Goal: Task Accomplishment & Management: Manage account settings

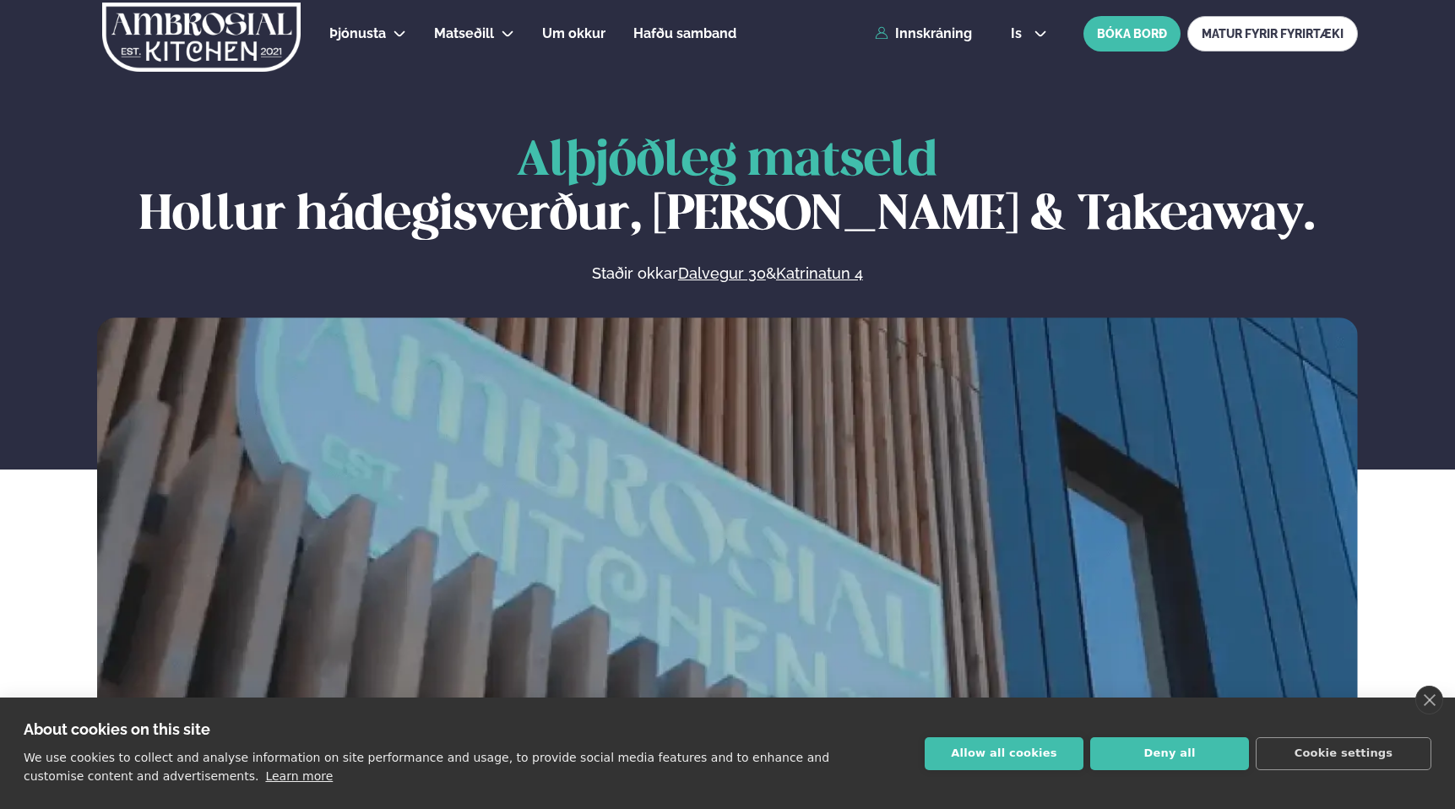
click at [919, 45] on div "Þjónusta Hádegismatur fyrir fyrirtæki Fyrirtækja veitingar Einkapartý Matseðill…" at bounding box center [727, 34] width 1362 height 68
click at [911, 30] on link "Innskráning" at bounding box center [923, 33] width 97 height 15
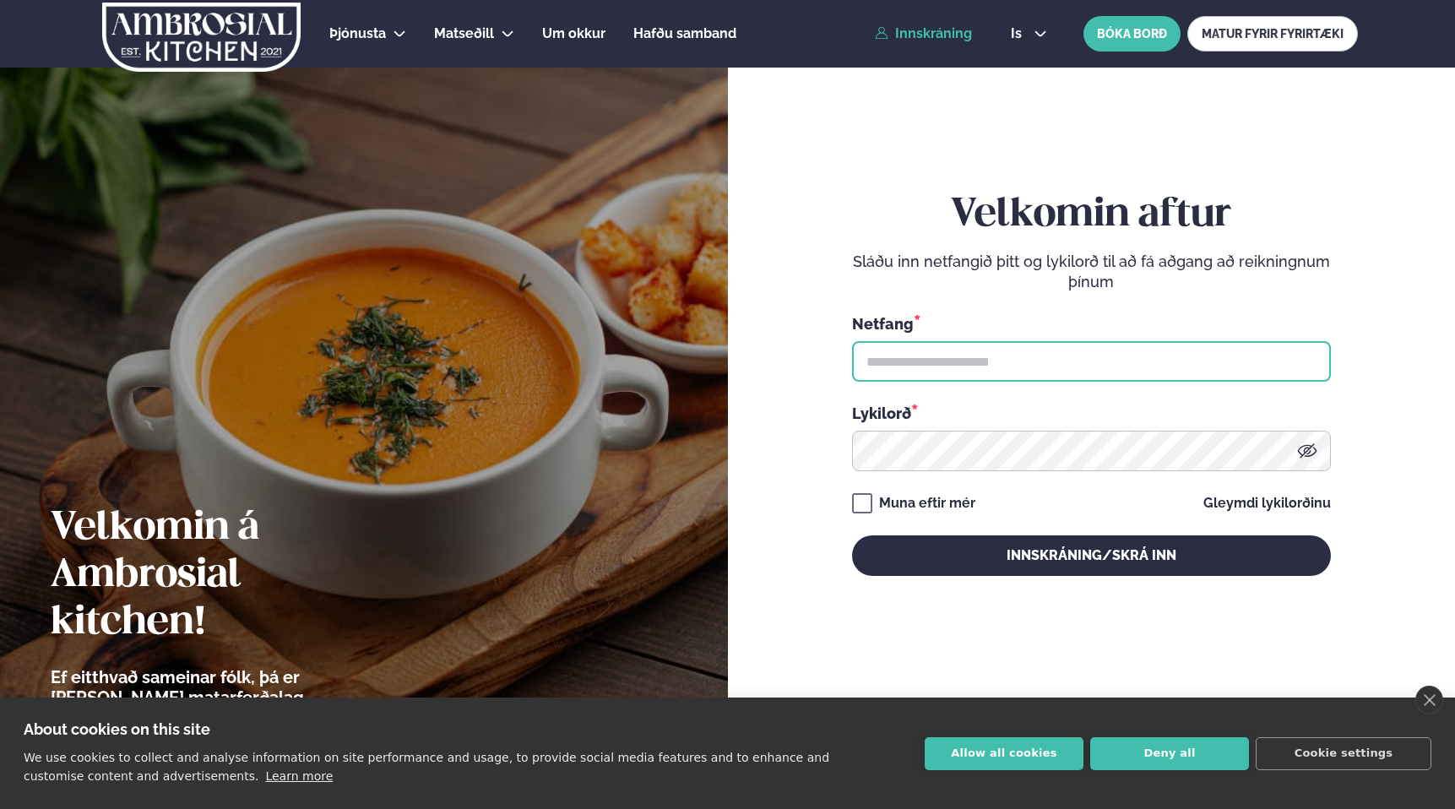
click at [900, 362] on input "text" at bounding box center [1091, 361] width 479 height 41
drag, startPoint x: 958, startPoint y: 356, endPoint x: 961, endPoint y: 365, distance: 9.1
click at [958, 356] on input "text" at bounding box center [1091, 361] width 479 height 41
type input "**********"
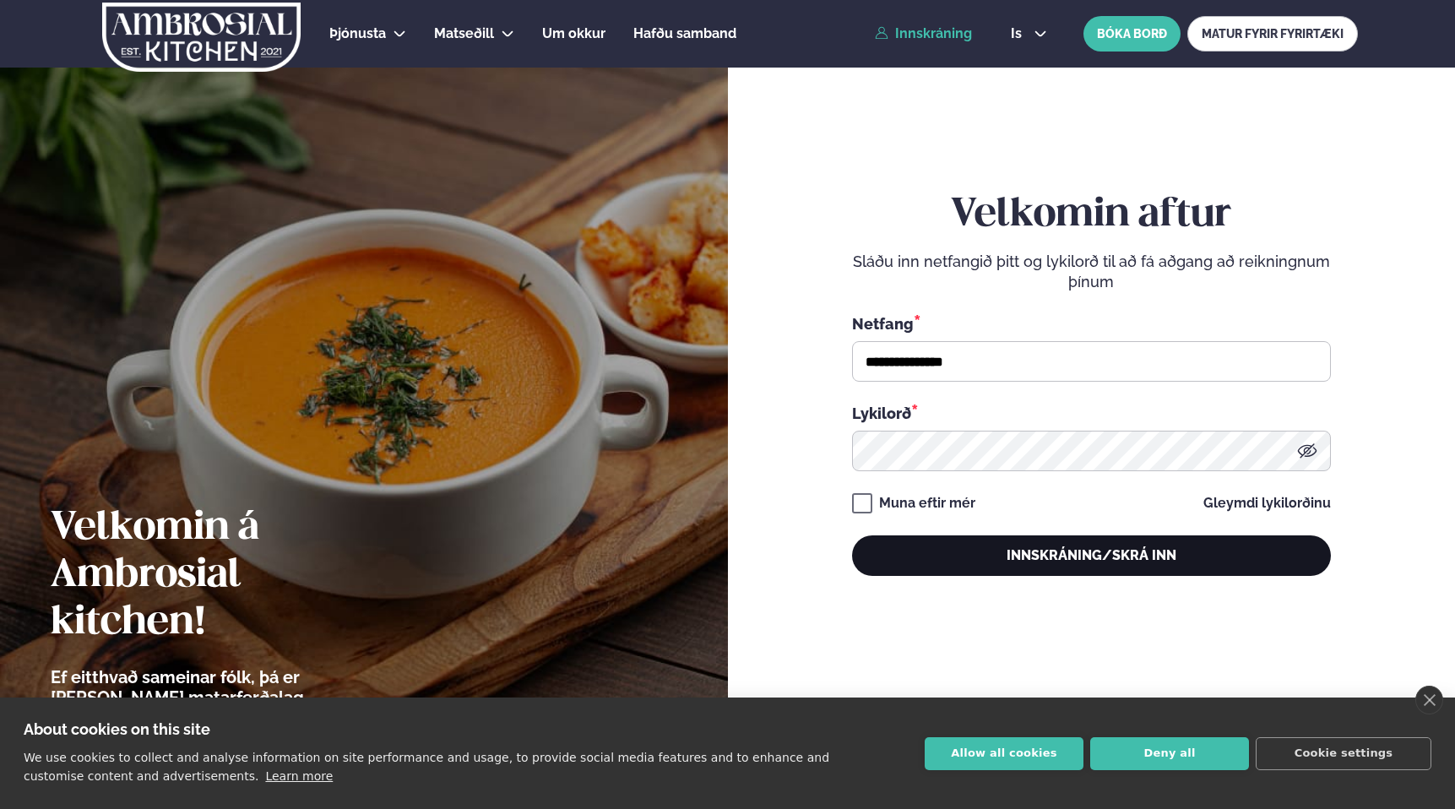
click at [960, 575] on button "Innskráning/Skrá inn" at bounding box center [1091, 555] width 479 height 41
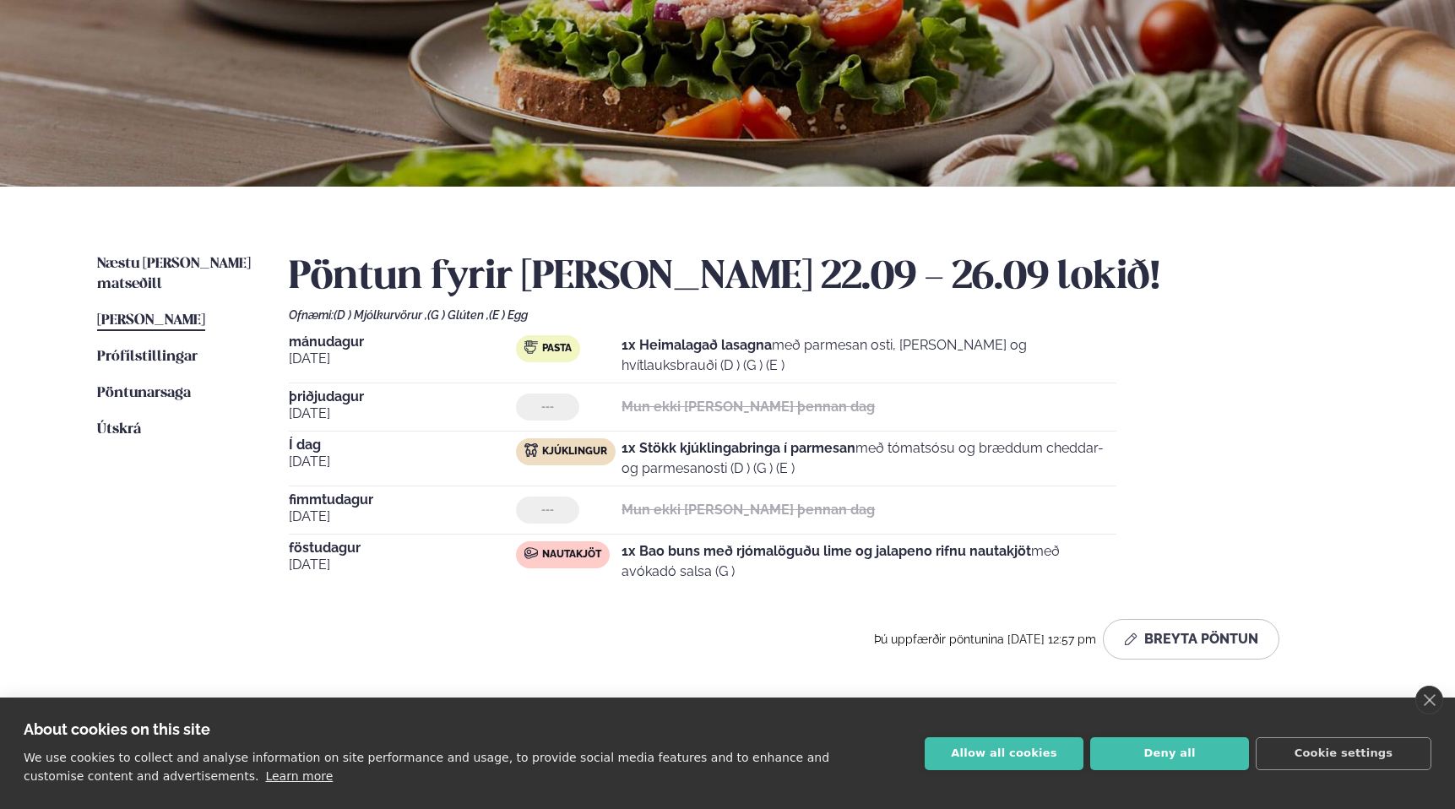
scroll to position [279, 0]
